Goal: Find specific page/section: Find specific page/section

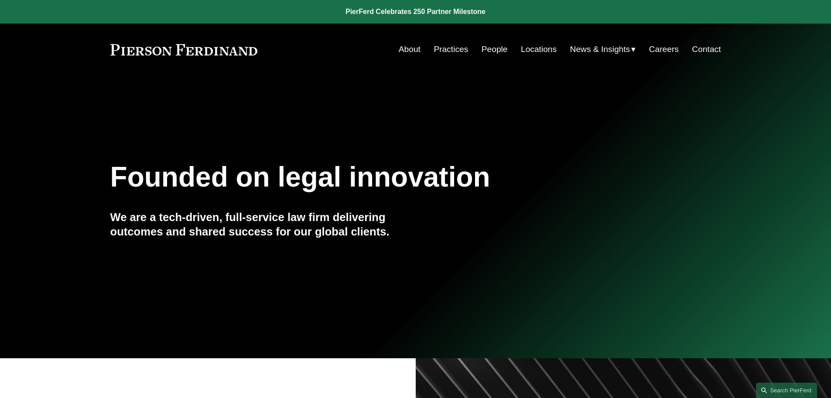
click at [494, 54] on link "People" at bounding box center [495, 49] width 26 height 17
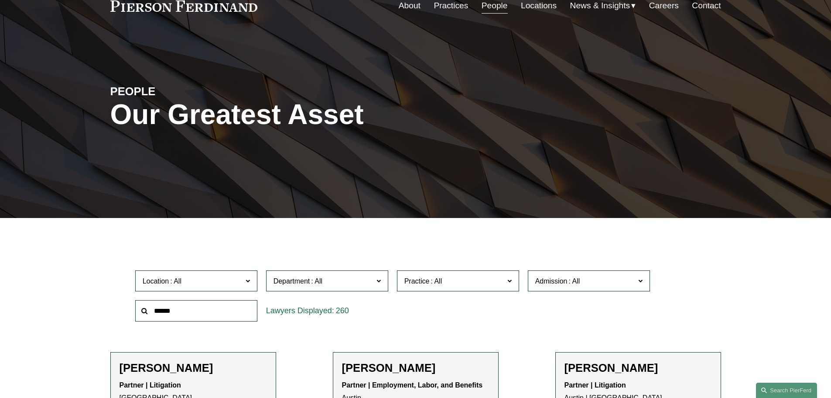
scroll to position [87, 0]
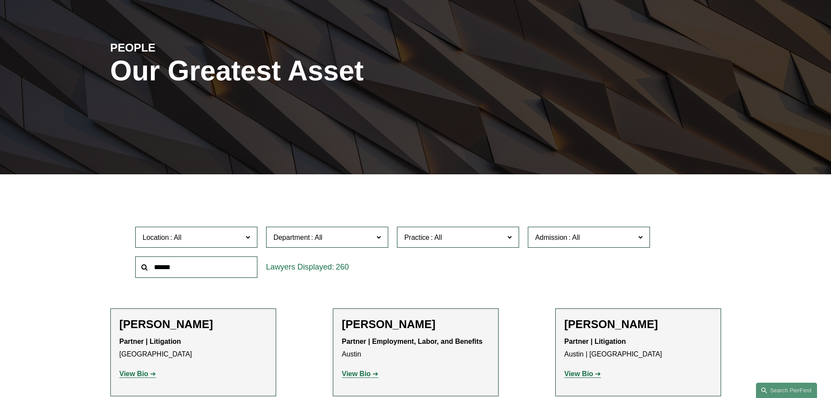
click at [172, 275] on input "text" at bounding box center [196, 266] width 122 height 21
type input "*****"
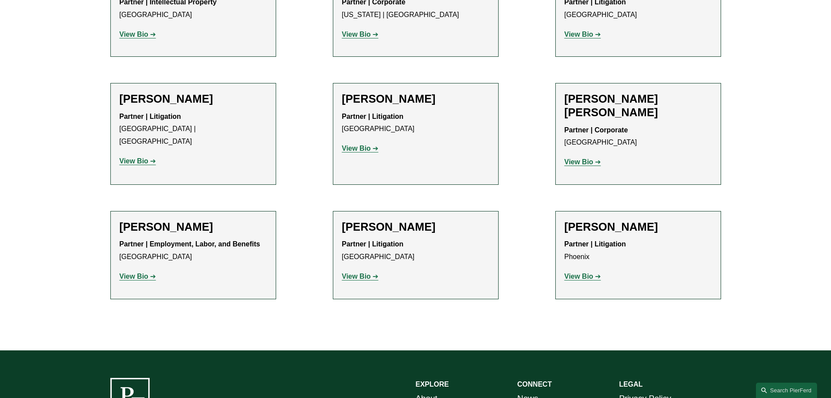
scroll to position [436, 0]
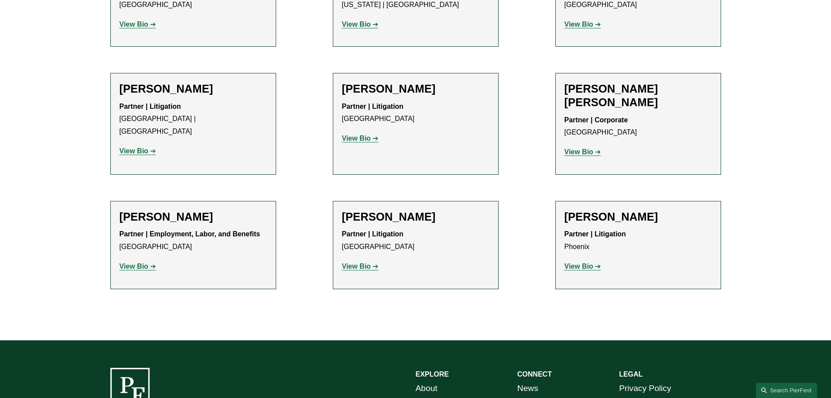
click at [354, 262] on strong "View Bio" at bounding box center [356, 265] width 29 height 7
